Goal: Find specific page/section: Find specific page/section

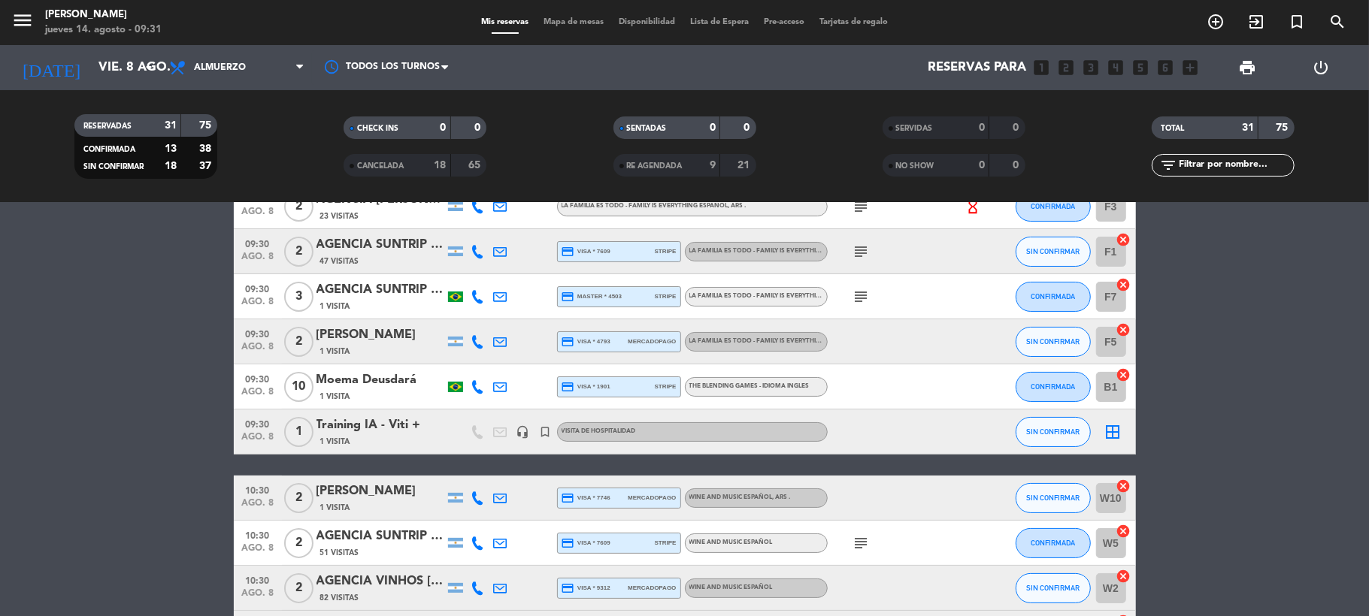
scroll to position [100, 0]
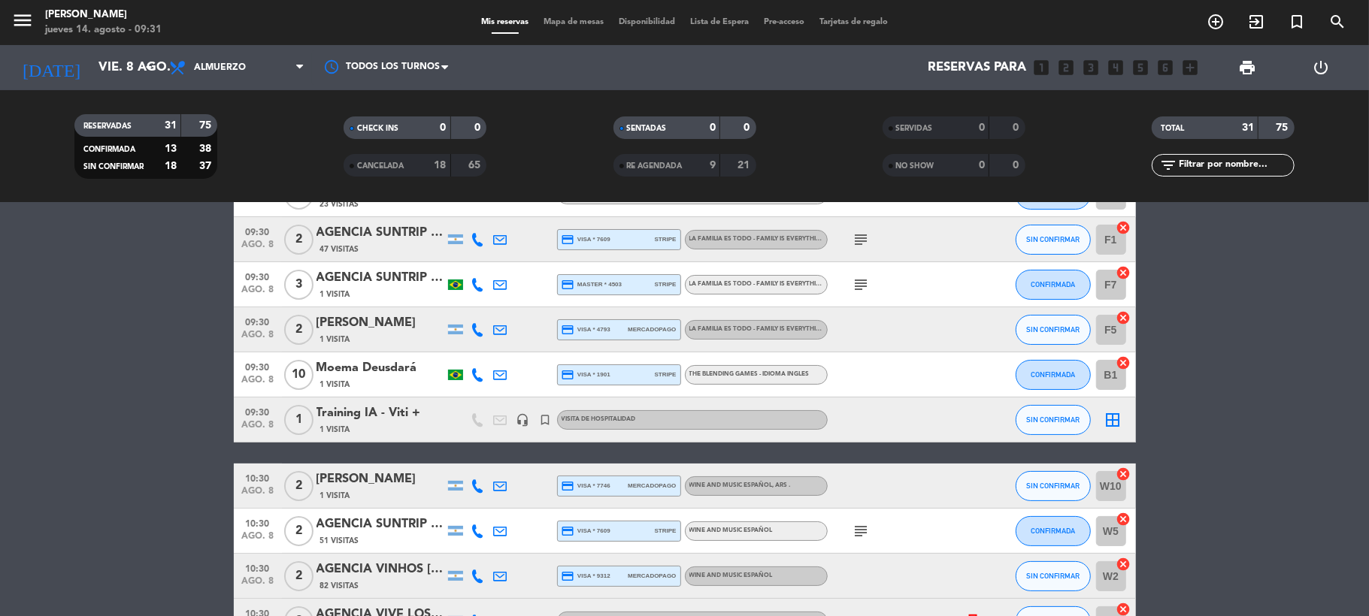
click at [424, 516] on div "AGENCIA SUNTRIP Karine Ponte Monte Coelho x2" at bounding box center [380, 525] width 128 height 20
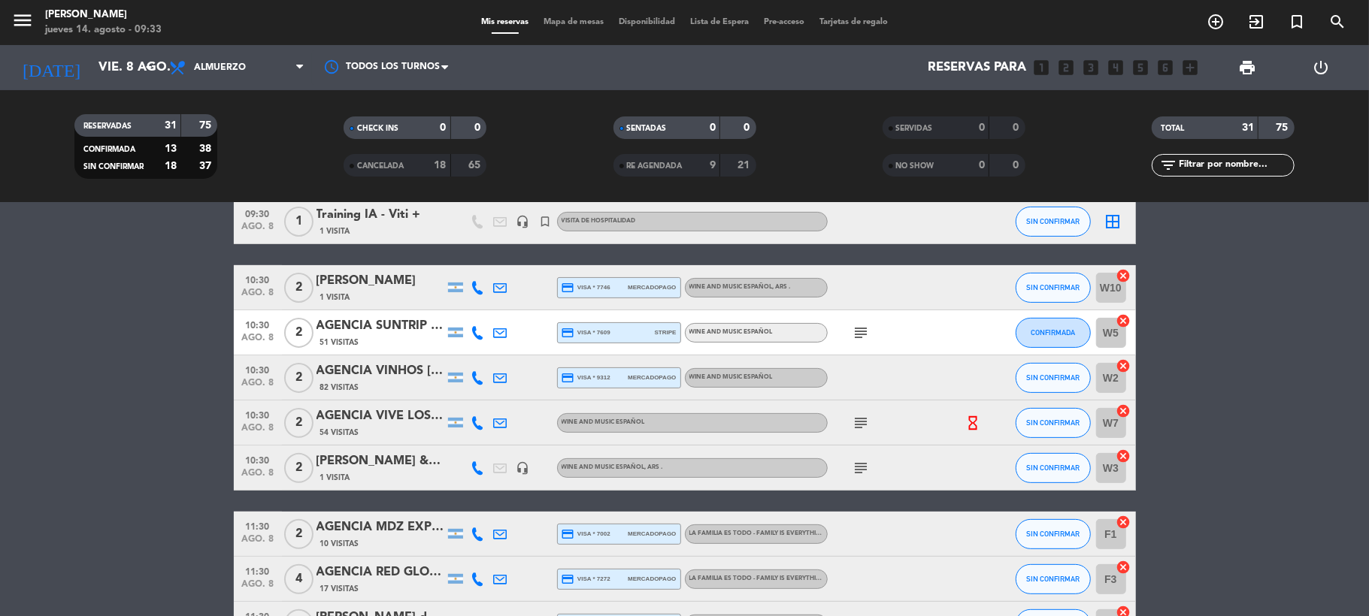
scroll to position [301, 0]
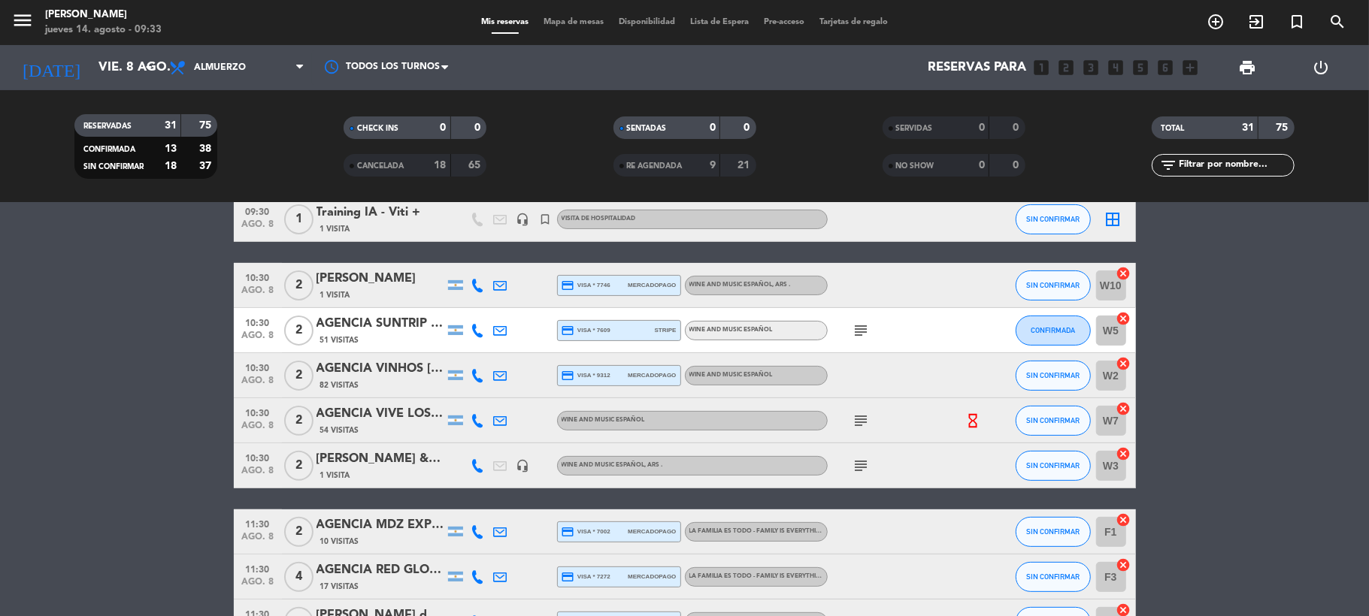
click at [386, 410] on div "AGENCIA VIVE LOS ANDES Airla Carla de Sequeira" at bounding box center [380, 414] width 128 height 20
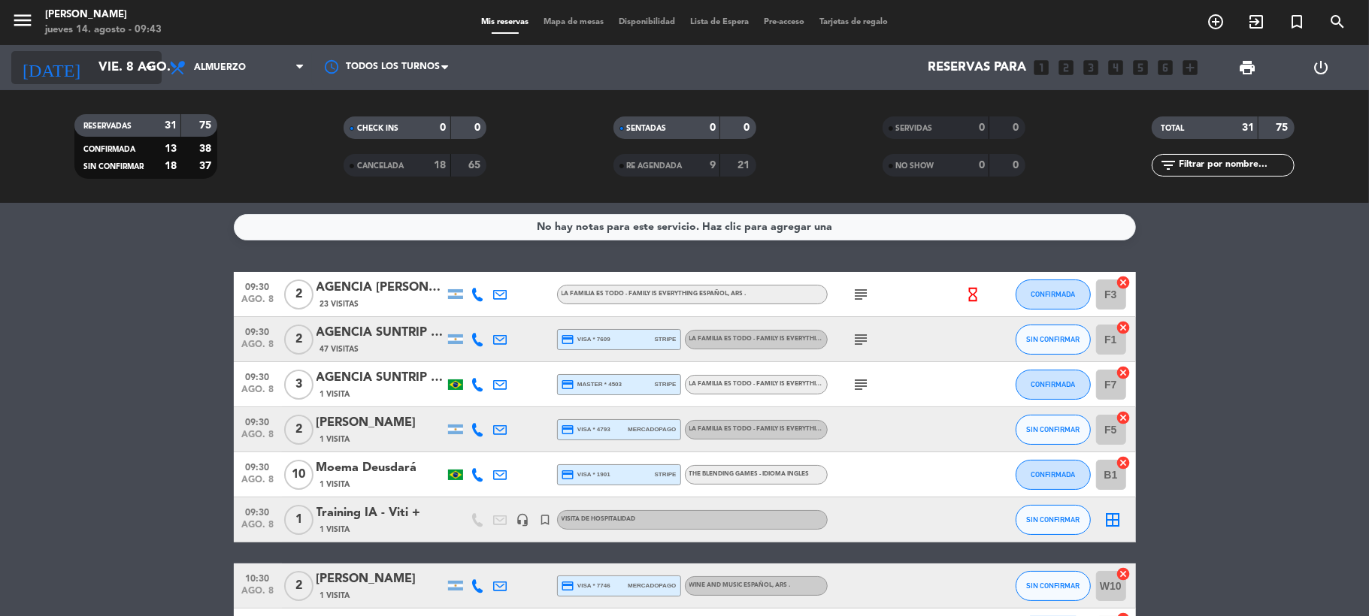
click at [112, 69] on input "vie. 8 ago." at bounding box center [172, 67] width 162 height 29
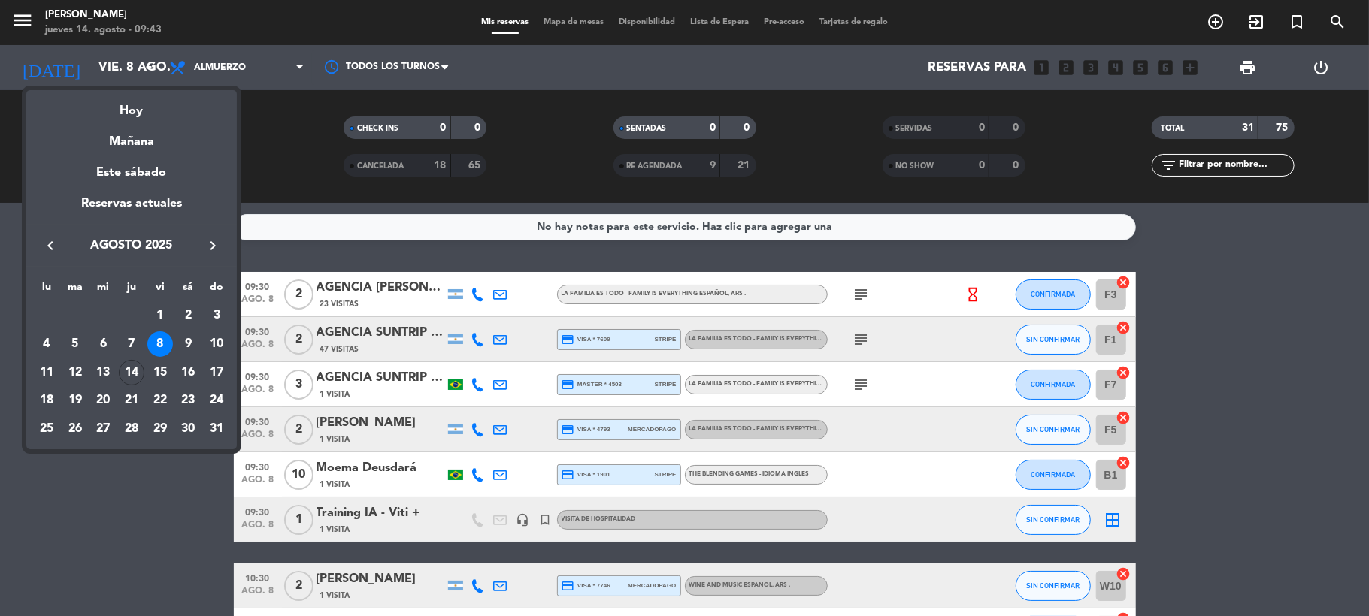
click at [182, 343] on div "9" at bounding box center [188, 344] width 26 height 26
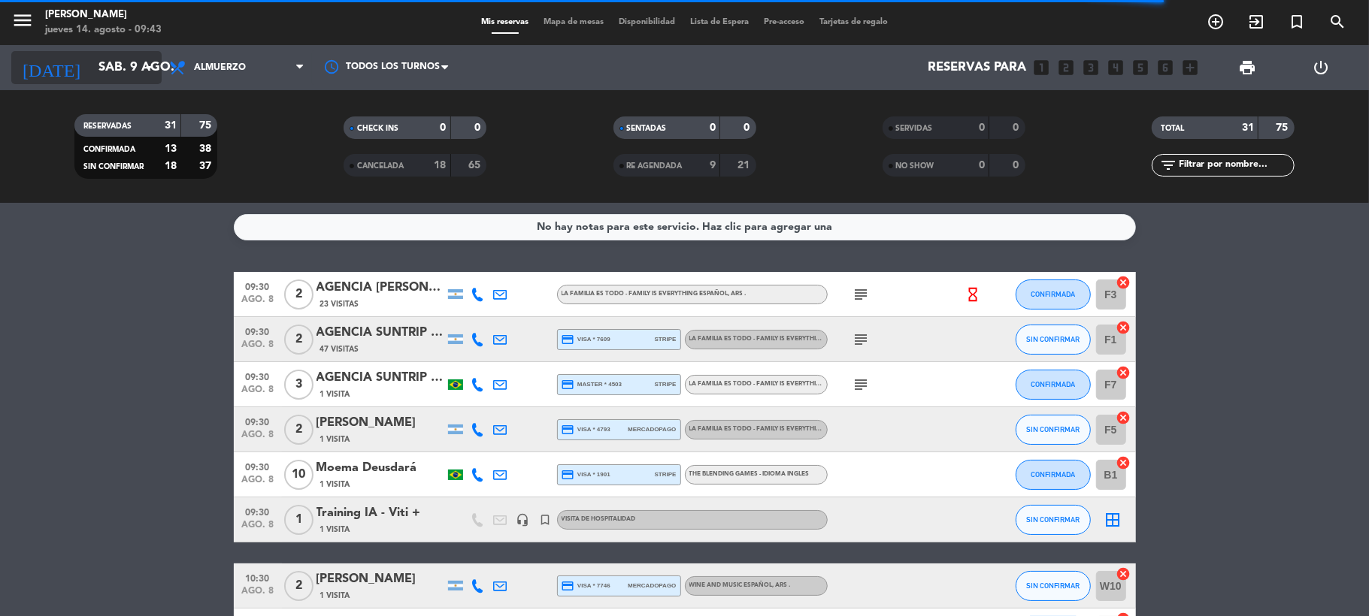
click at [91, 62] on input "sáb. 9 ago." at bounding box center [172, 67] width 162 height 29
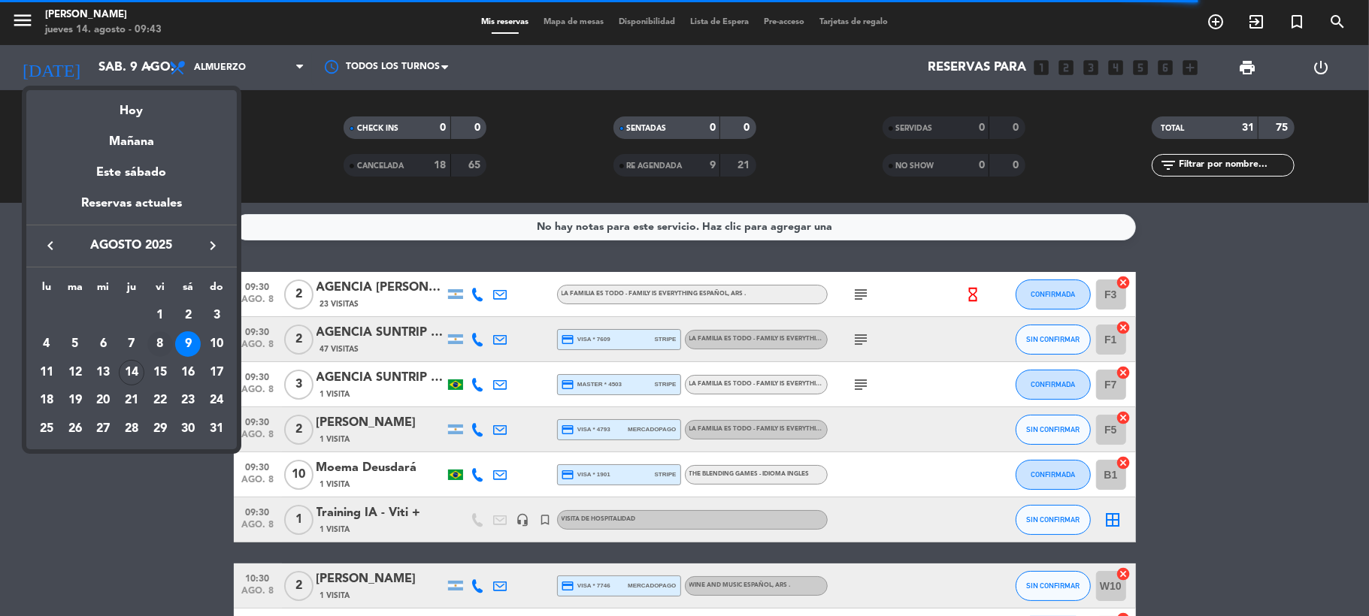
click at [156, 344] on div "8" at bounding box center [160, 344] width 26 height 26
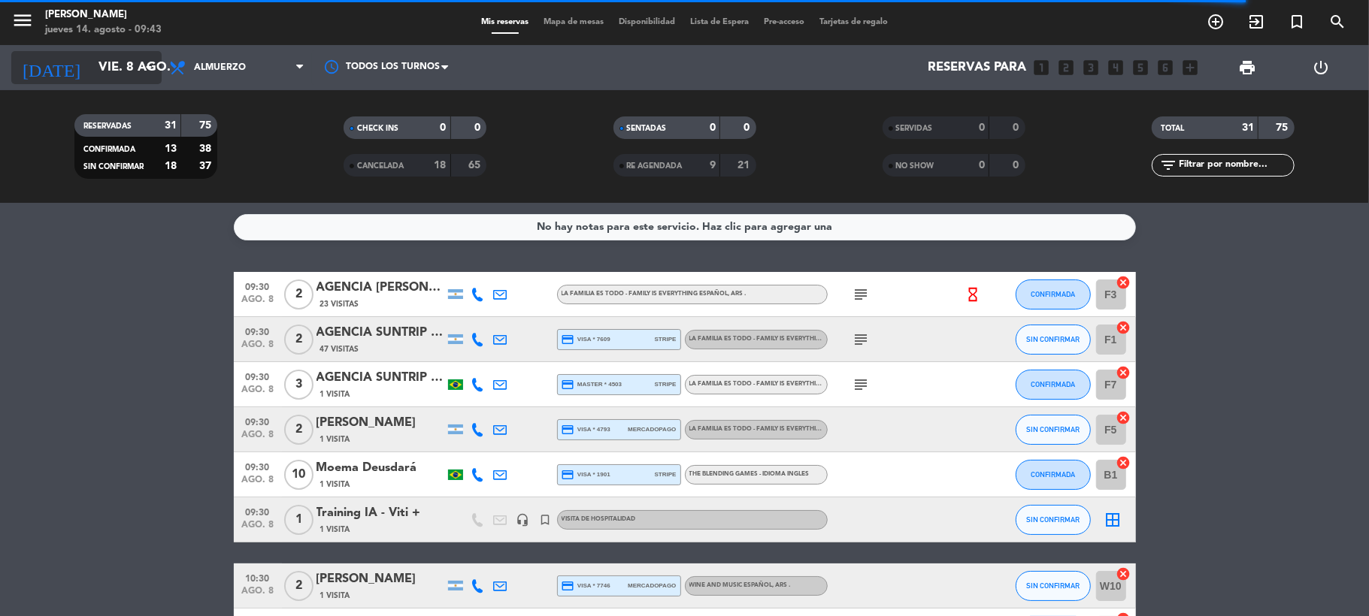
click at [106, 72] on input "vie. 8 ago." at bounding box center [172, 67] width 162 height 29
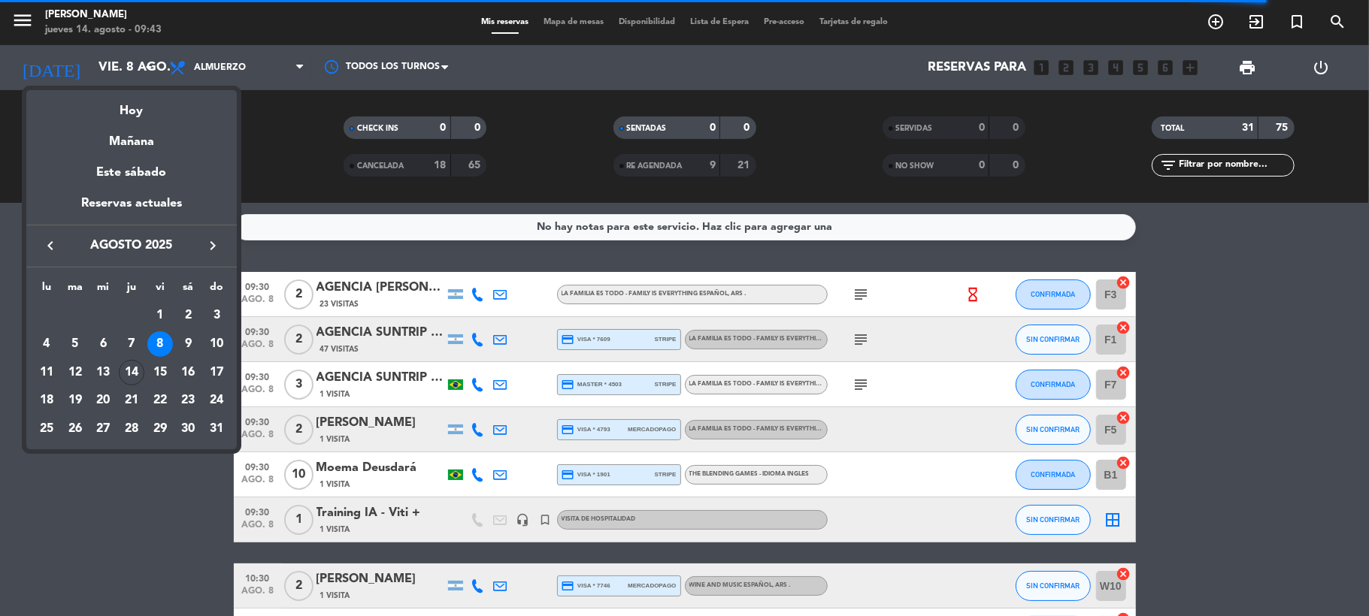
click at [188, 347] on div "9" at bounding box center [188, 344] width 26 height 26
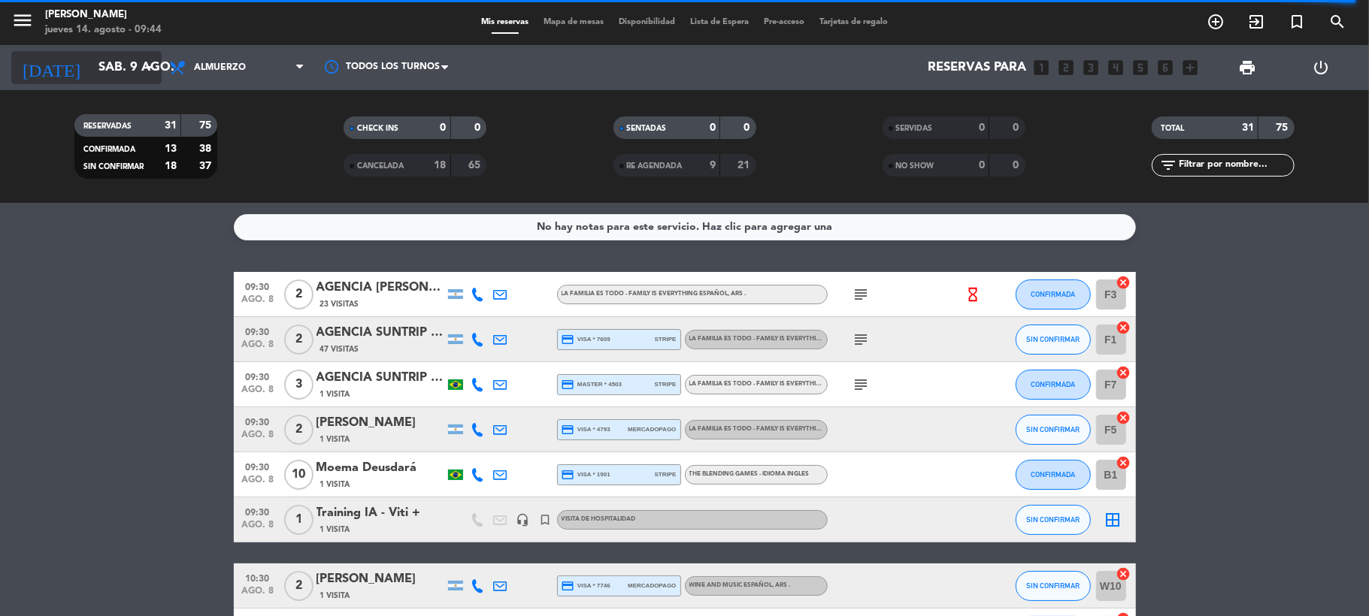
click at [109, 66] on input "sáb. 9 ago." at bounding box center [172, 67] width 162 height 29
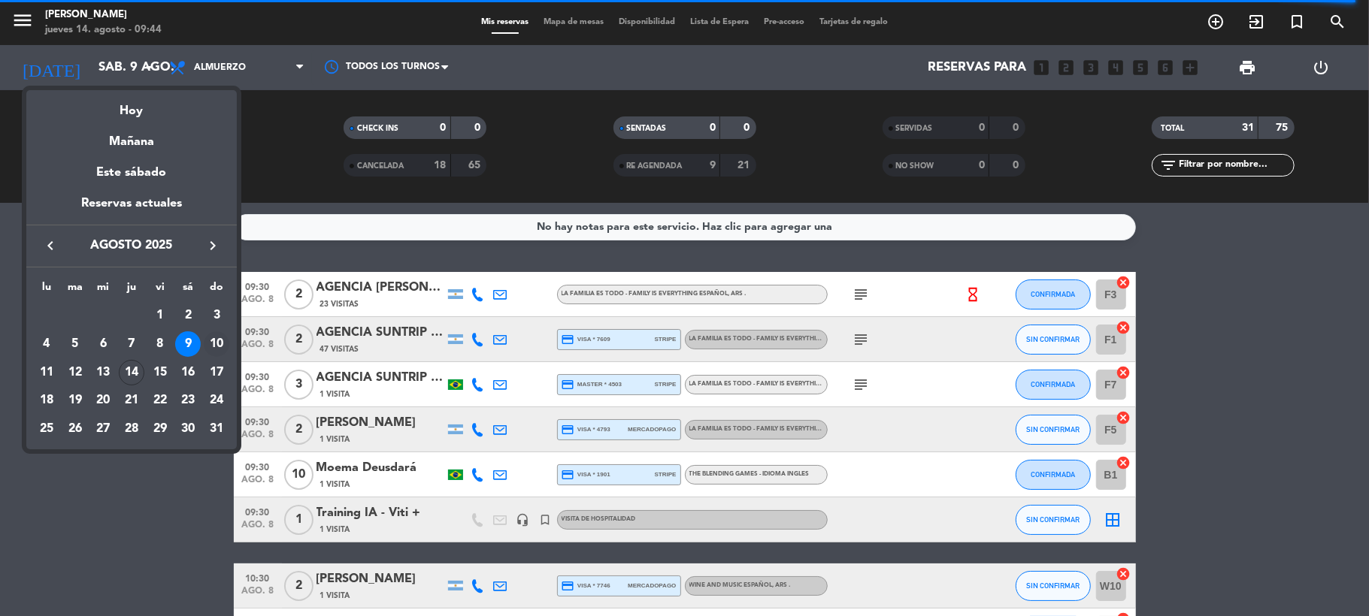
click at [226, 350] on div "10" at bounding box center [217, 344] width 26 height 26
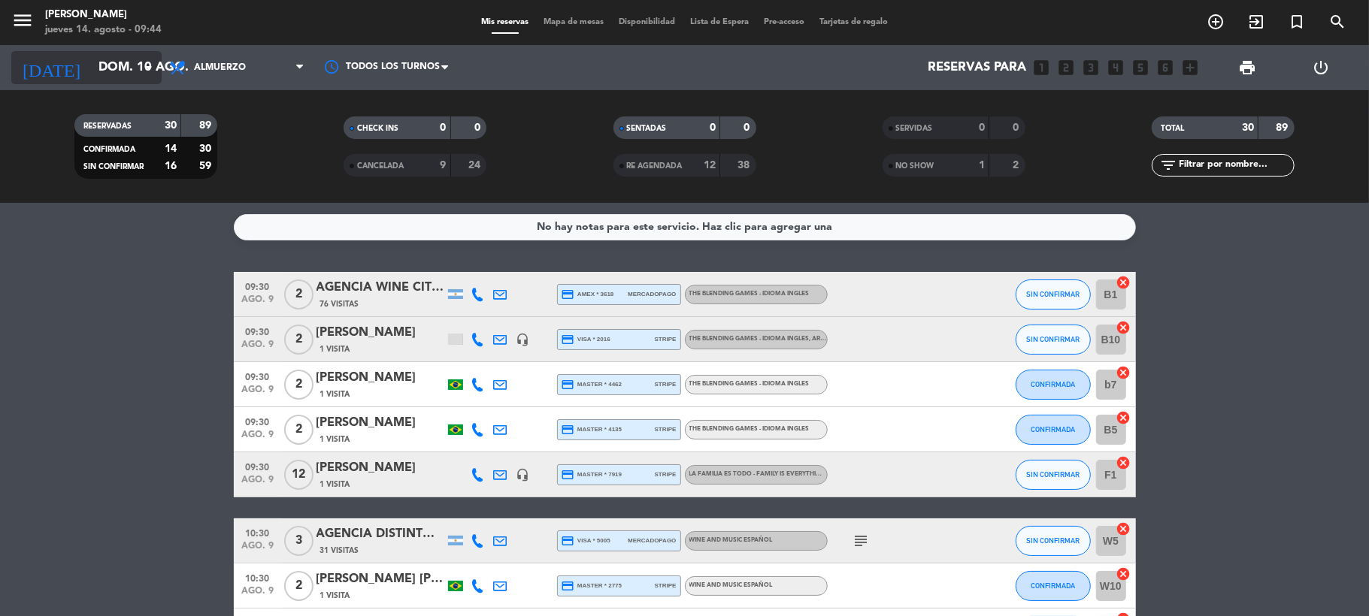
click at [131, 68] on input "dom. 10 ago." at bounding box center [172, 67] width 162 height 29
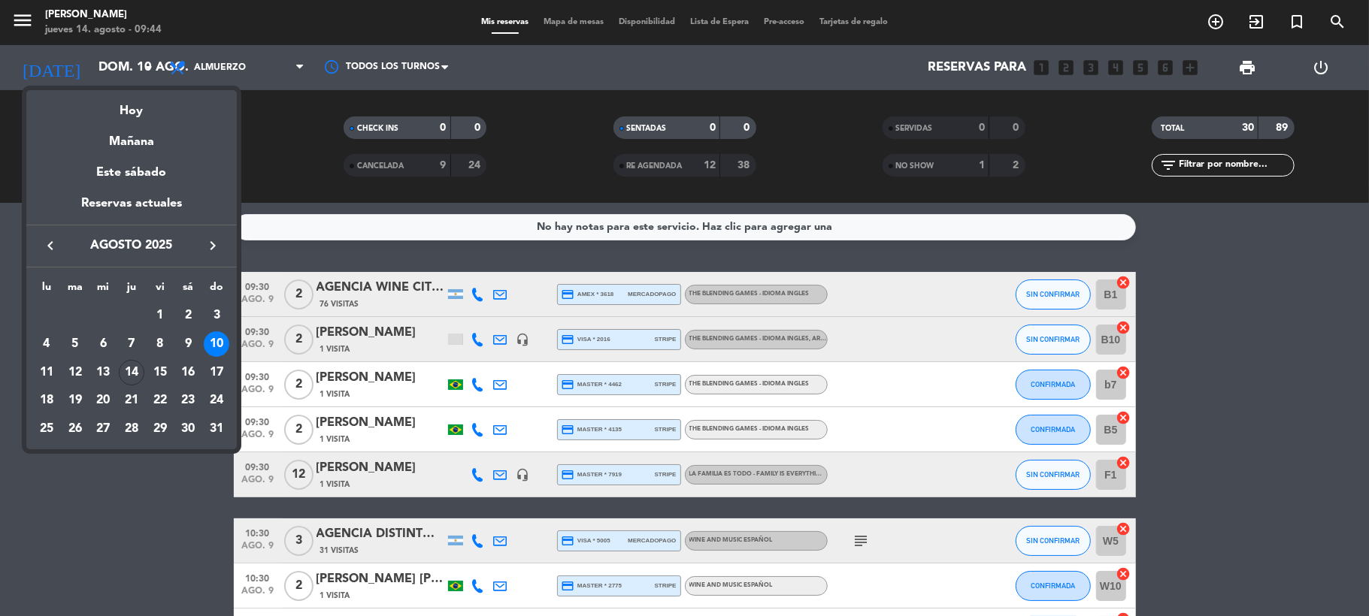
click at [188, 344] on div "9" at bounding box center [188, 344] width 26 height 26
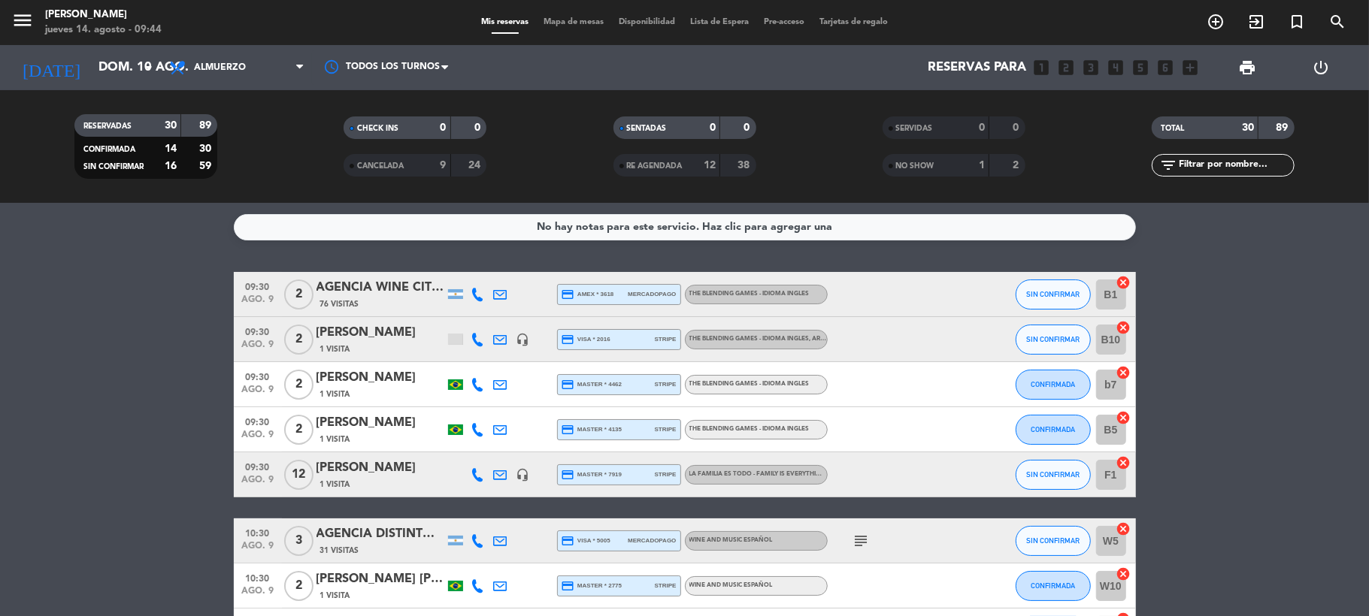
type input "sáb. 9 ago."
click at [413, 295] on div "AGENCIA WINE CITY -[PERSON_NAME]" at bounding box center [380, 288] width 128 height 20
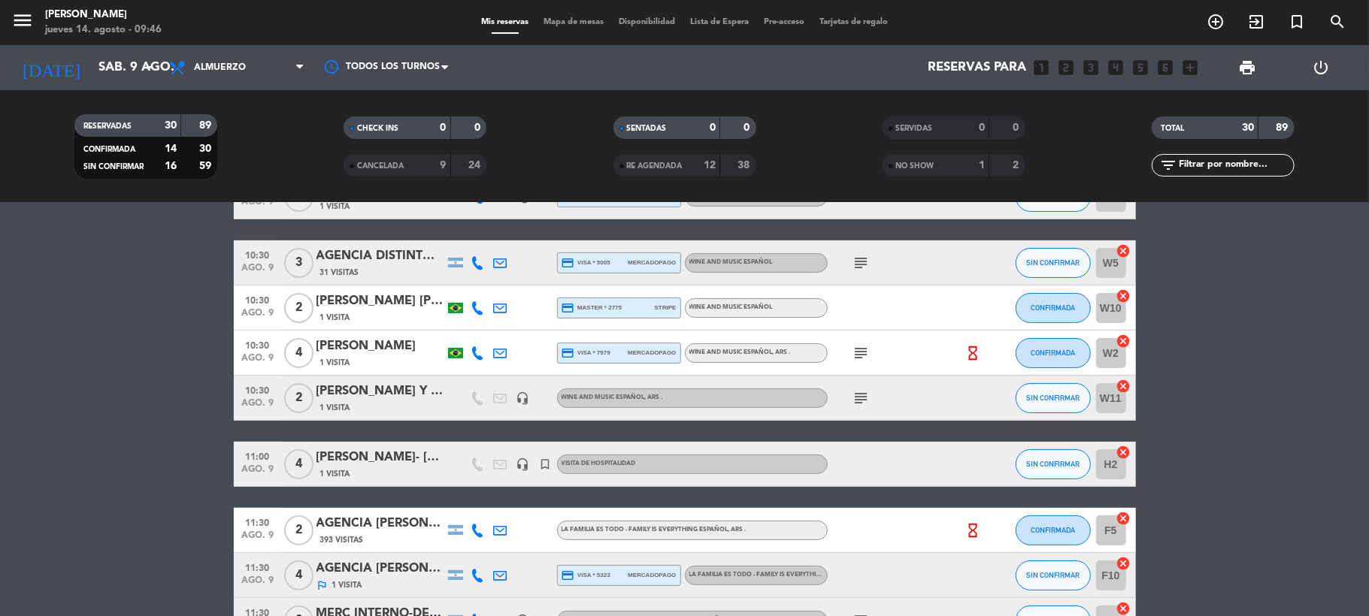
scroll to position [301, 0]
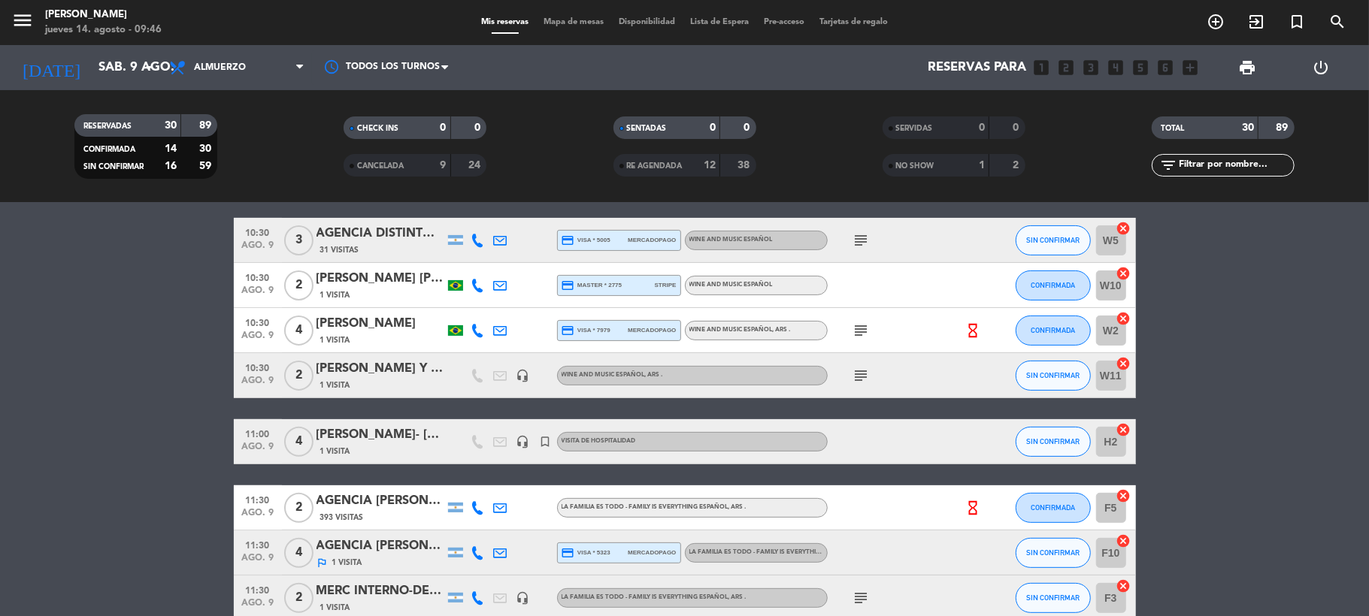
click at [389, 506] on div "AGENCIA MENDOZA WINE CAMP- [PERSON_NAME]" at bounding box center [380, 502] width 128 height 20
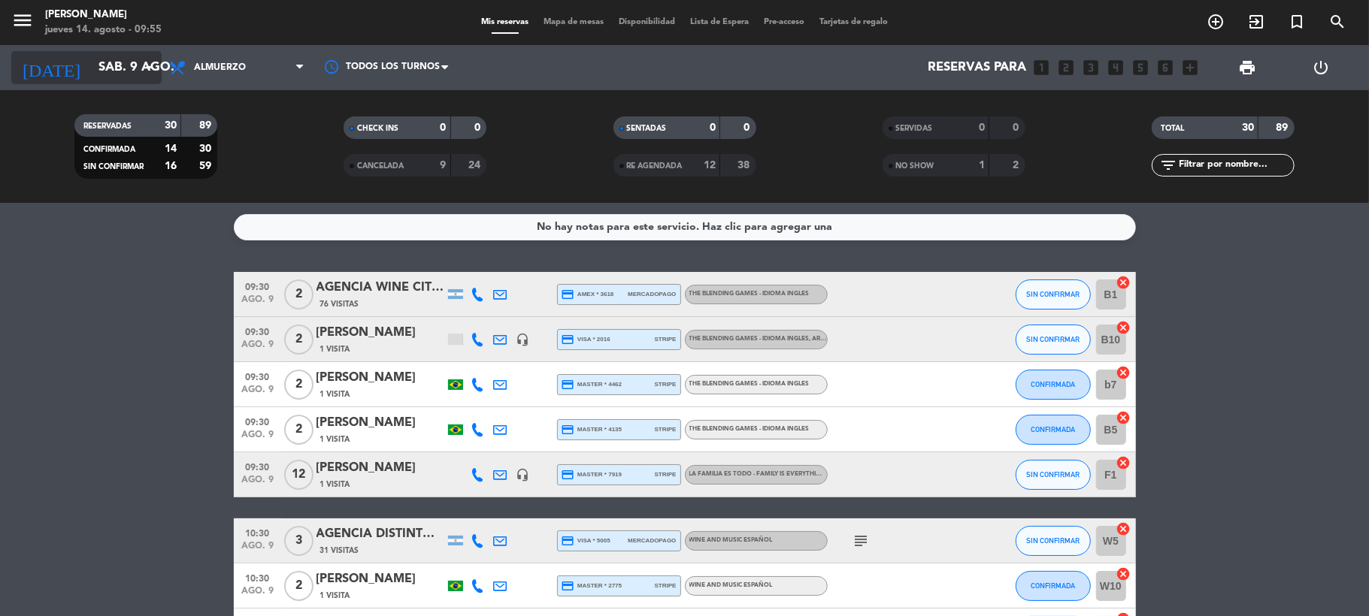
click at [99, 68] on input "sáb. 9 ago." at bounding box center [172, 67] width 162 height 29
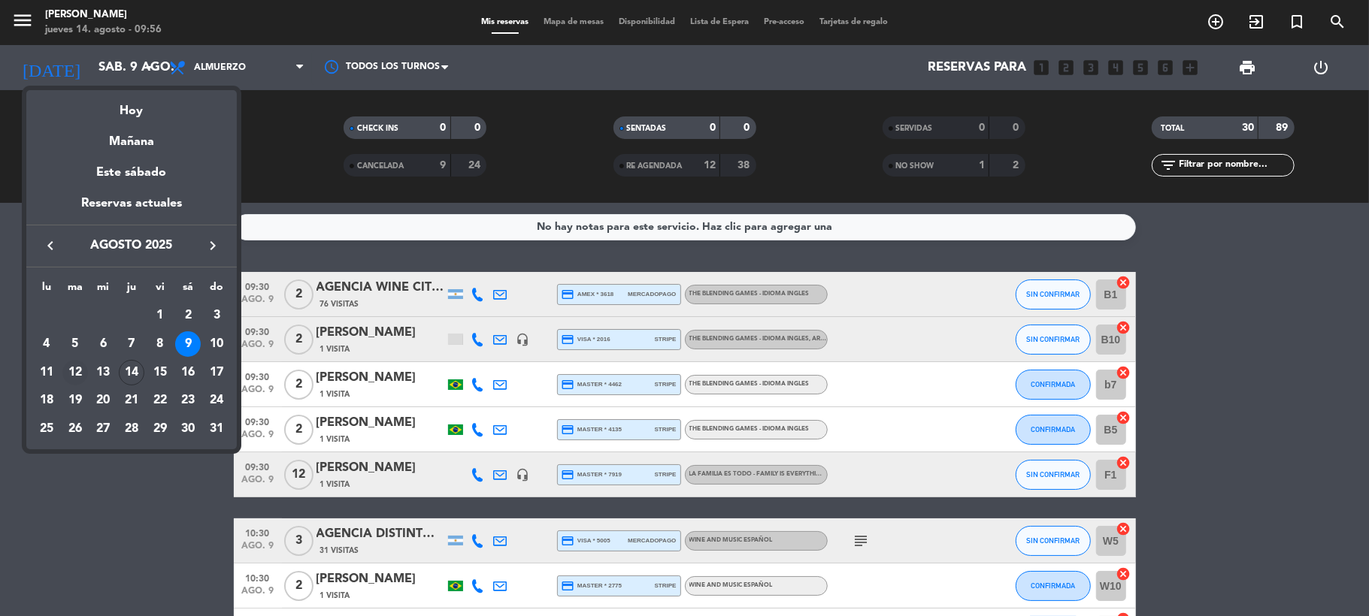
click at [74, 371] on div "12" at bounding box center [75, 373] width 26 height 26
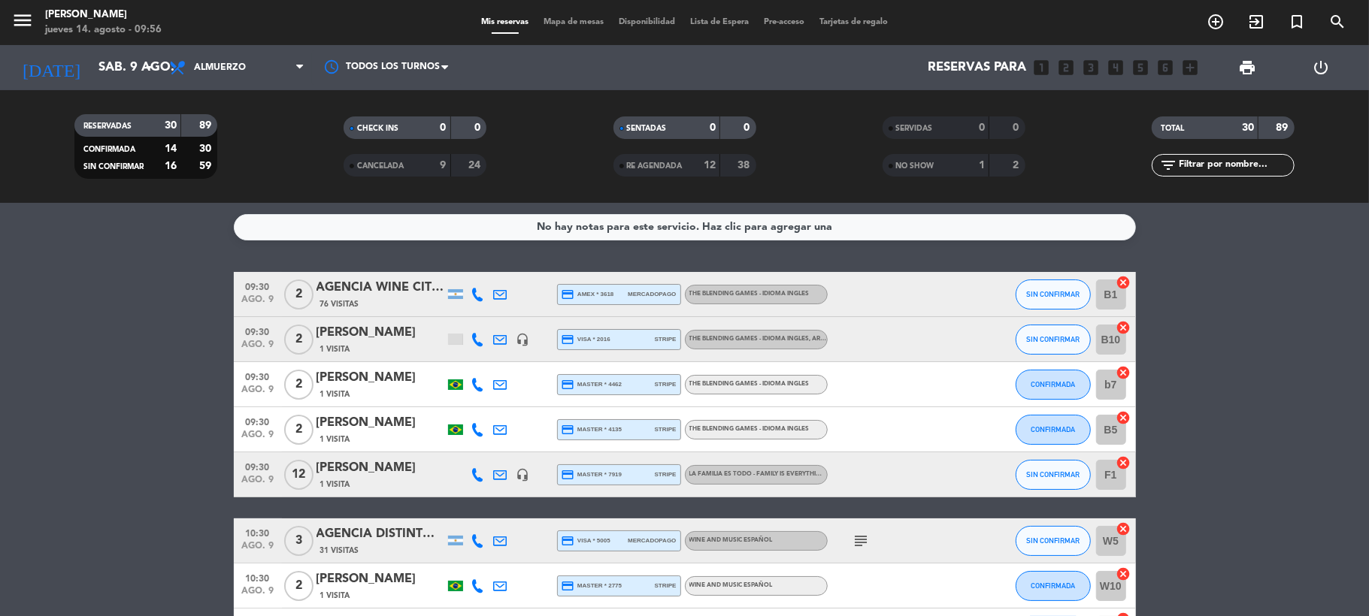
type input "[DATE] ago."
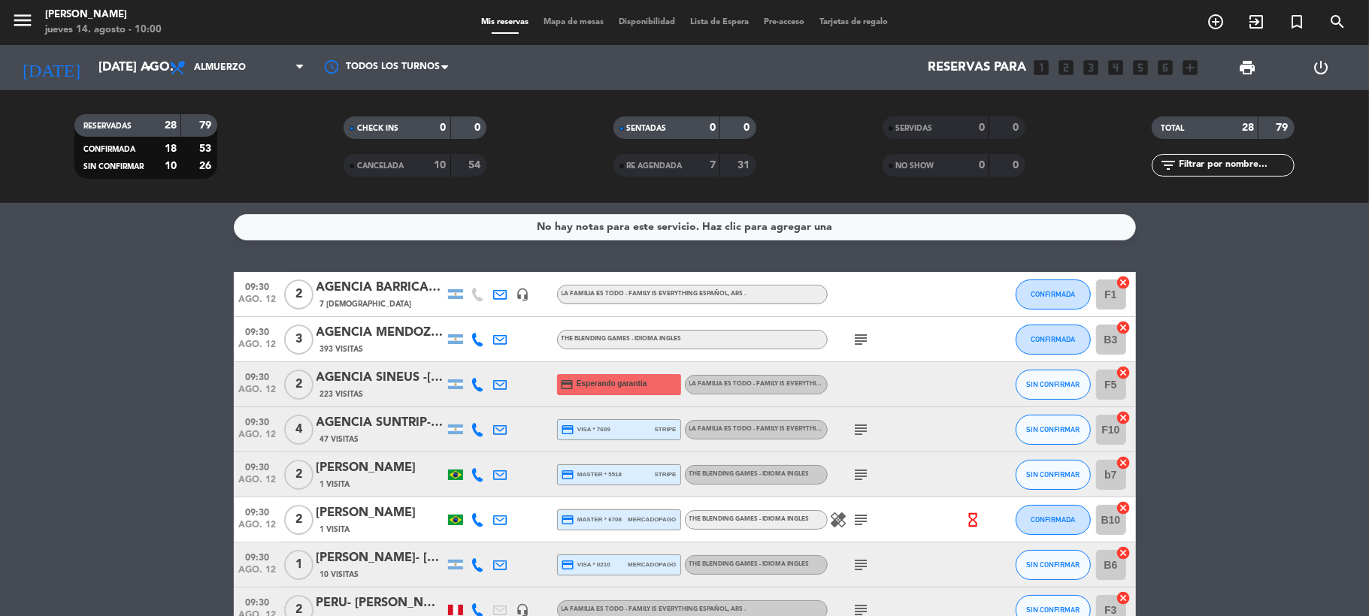
click at [404, 281] on div "AGENCIA BARRICA TOURS- [PERSON_NAME][GEOGRAPHIC_DATA]" at bounding box center [380, 288] width 128 height 20
